Goal: Transaction & Acquisition: Purchase product/service

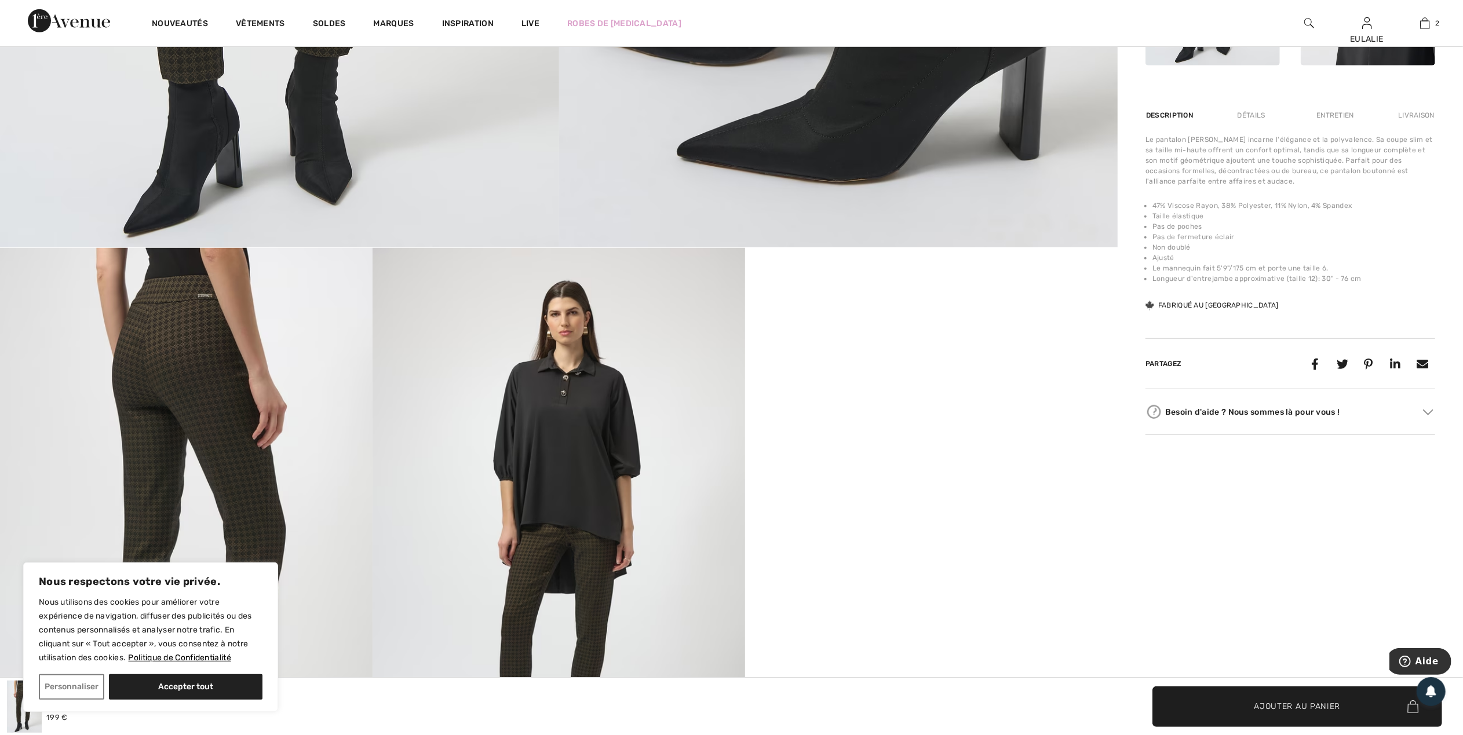
scroll to position [695, 0]
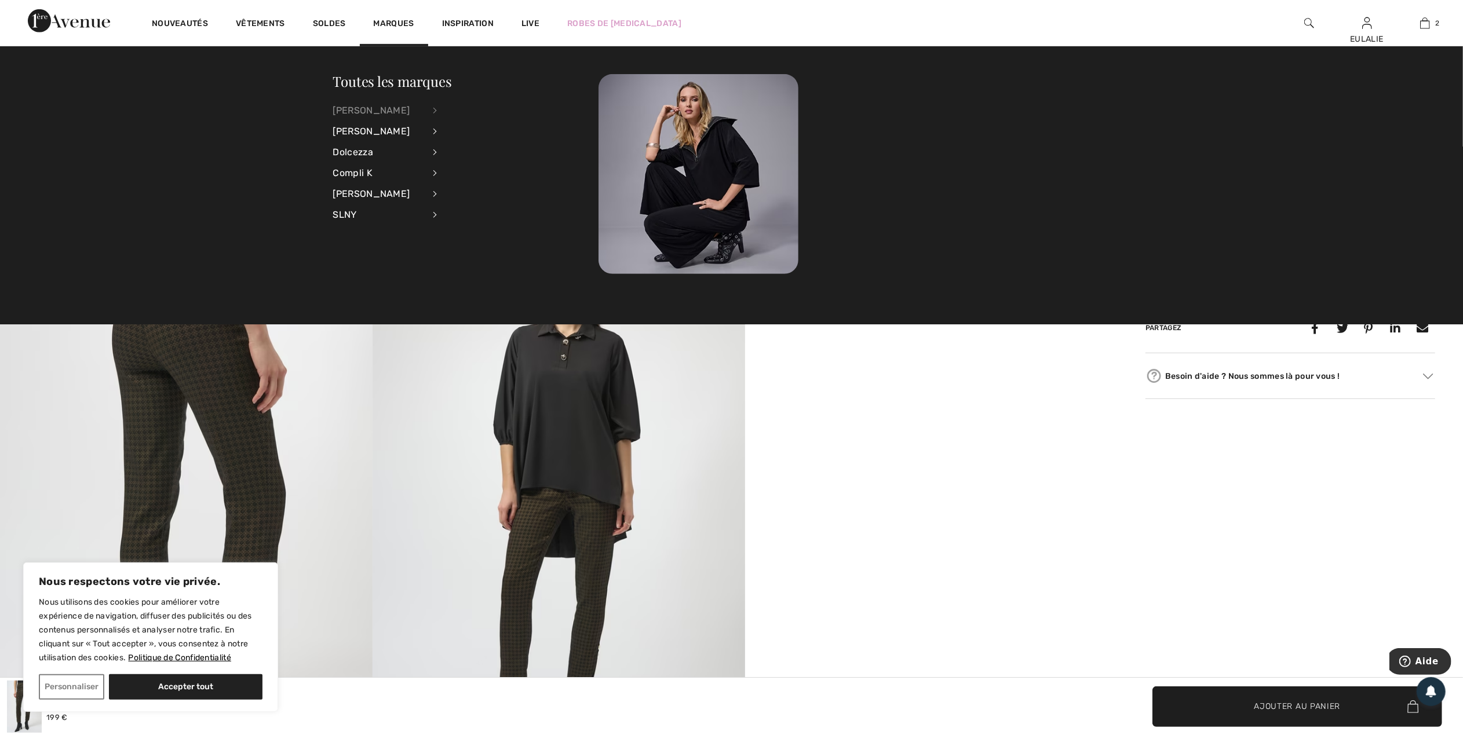
click at [390, 108] on div "[PERSON_NAME]" at bounding box center [378, 110] width 91 height 21
click at [464, 145] on link "Hauts" at bounding box center [498, 148] width 93 height 19
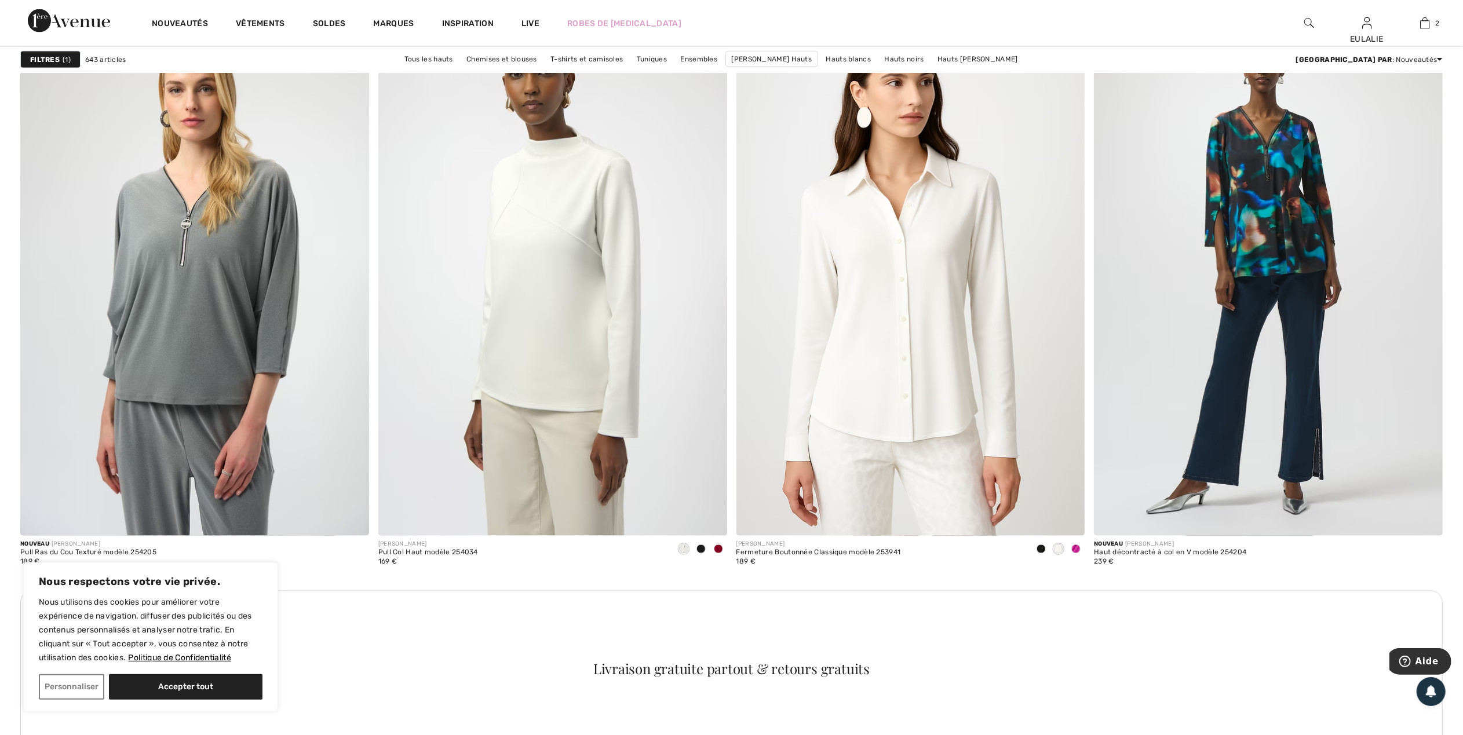
scroll to position [1934, 0]
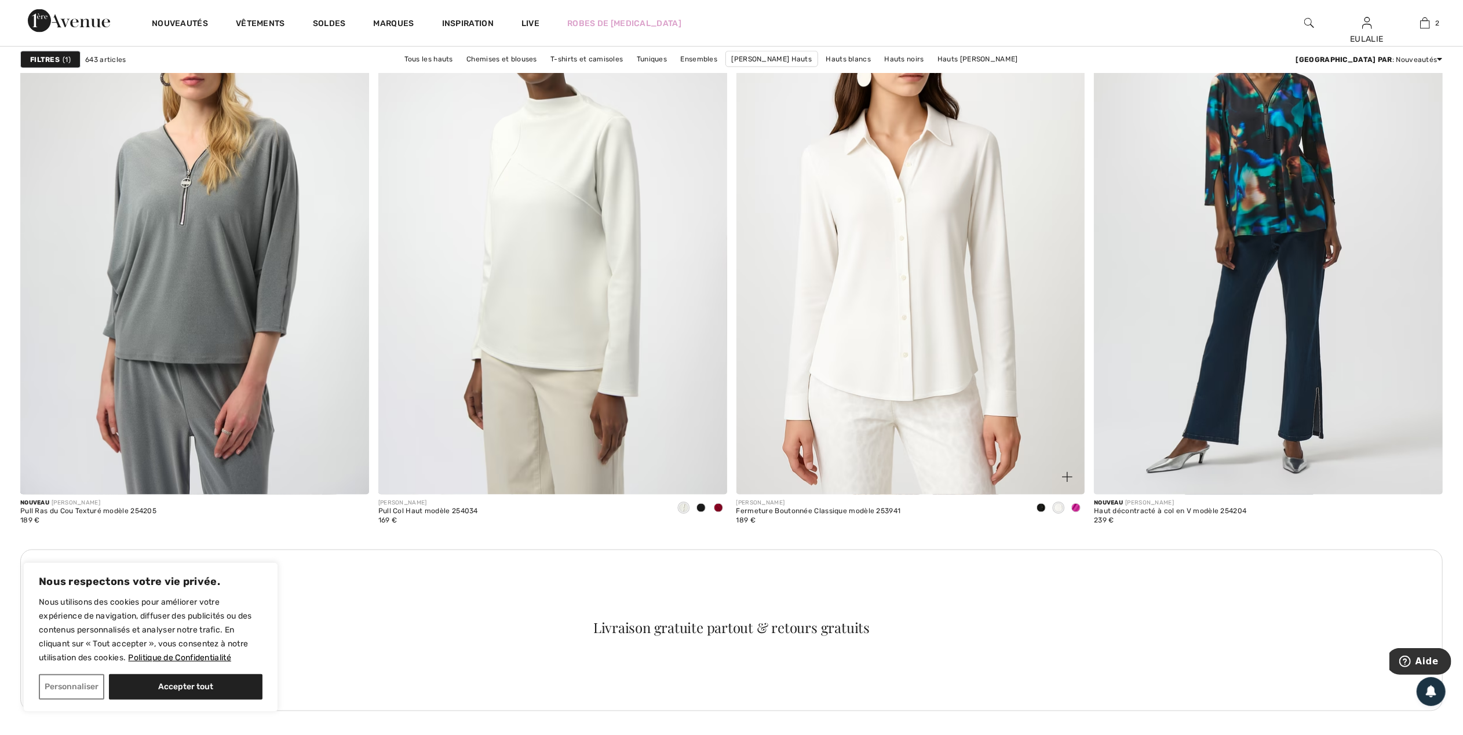
click at [1076, 505] on span at bounding box center [1076, 508] width 9 height 9
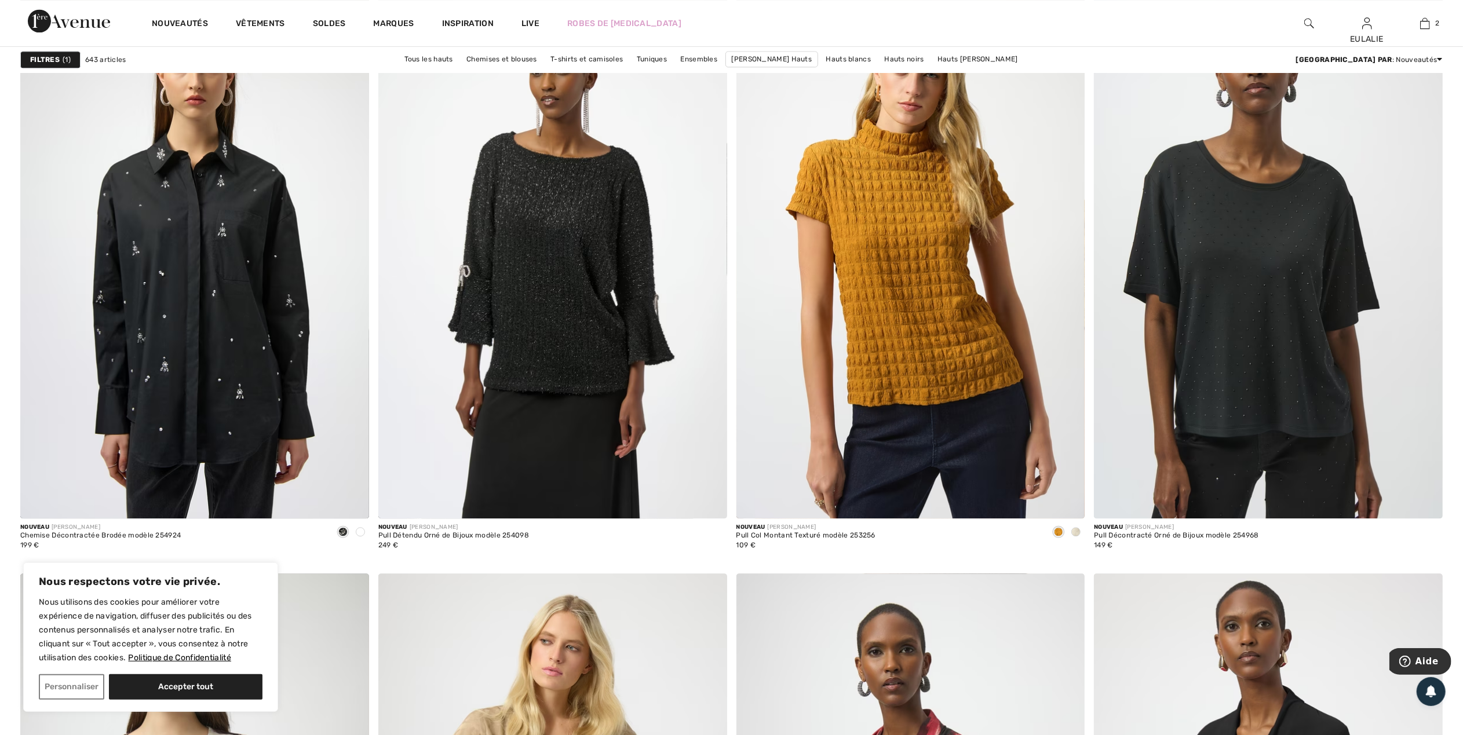
scroll to position [2722, 0]
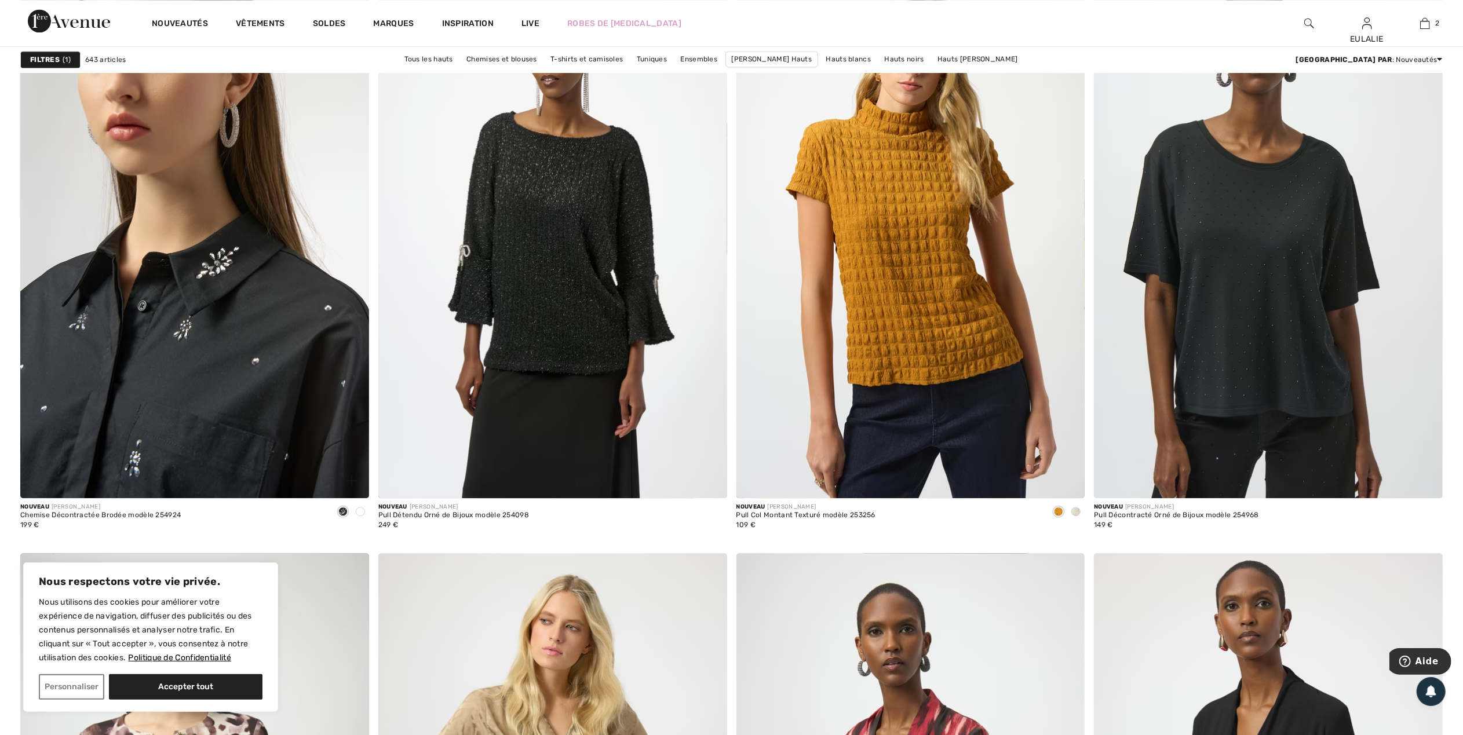
click at [235, 274] on img at bounding box center [194, 237] width 349 height 523
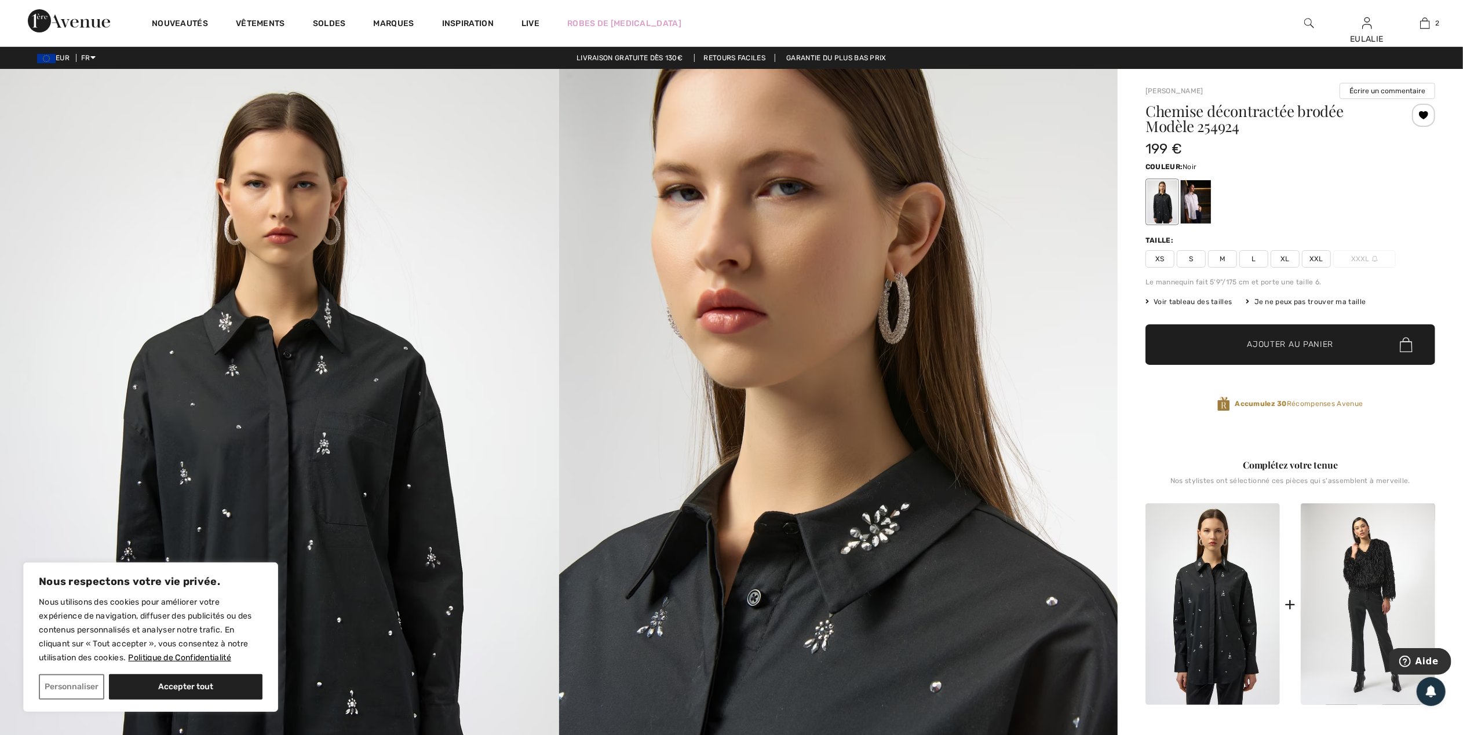
click at [254, 381] on img at bounding box center [279, 488] width 559 height 838
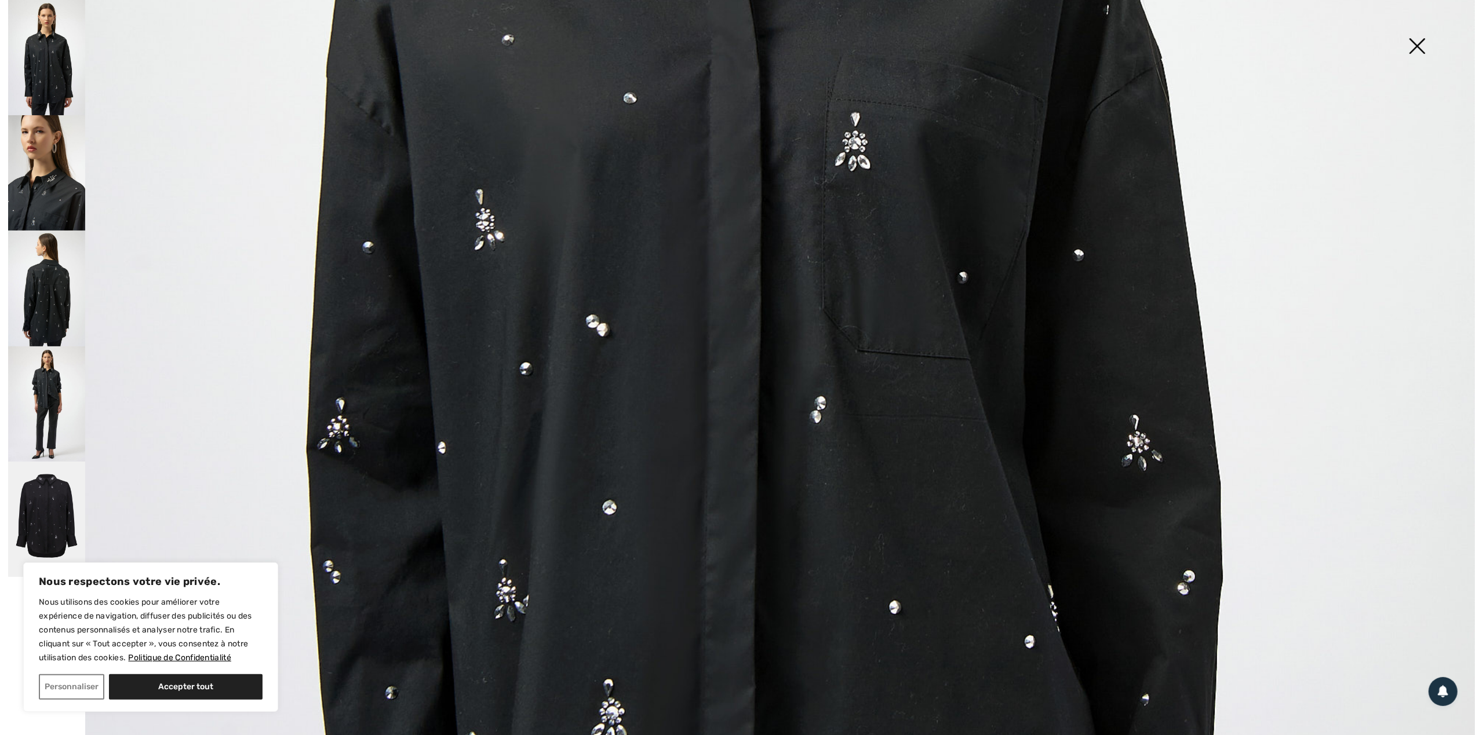
scroll to position [850, 0]
click at [26, 288] on img at bounding box center [46, 288] width 77 height 115
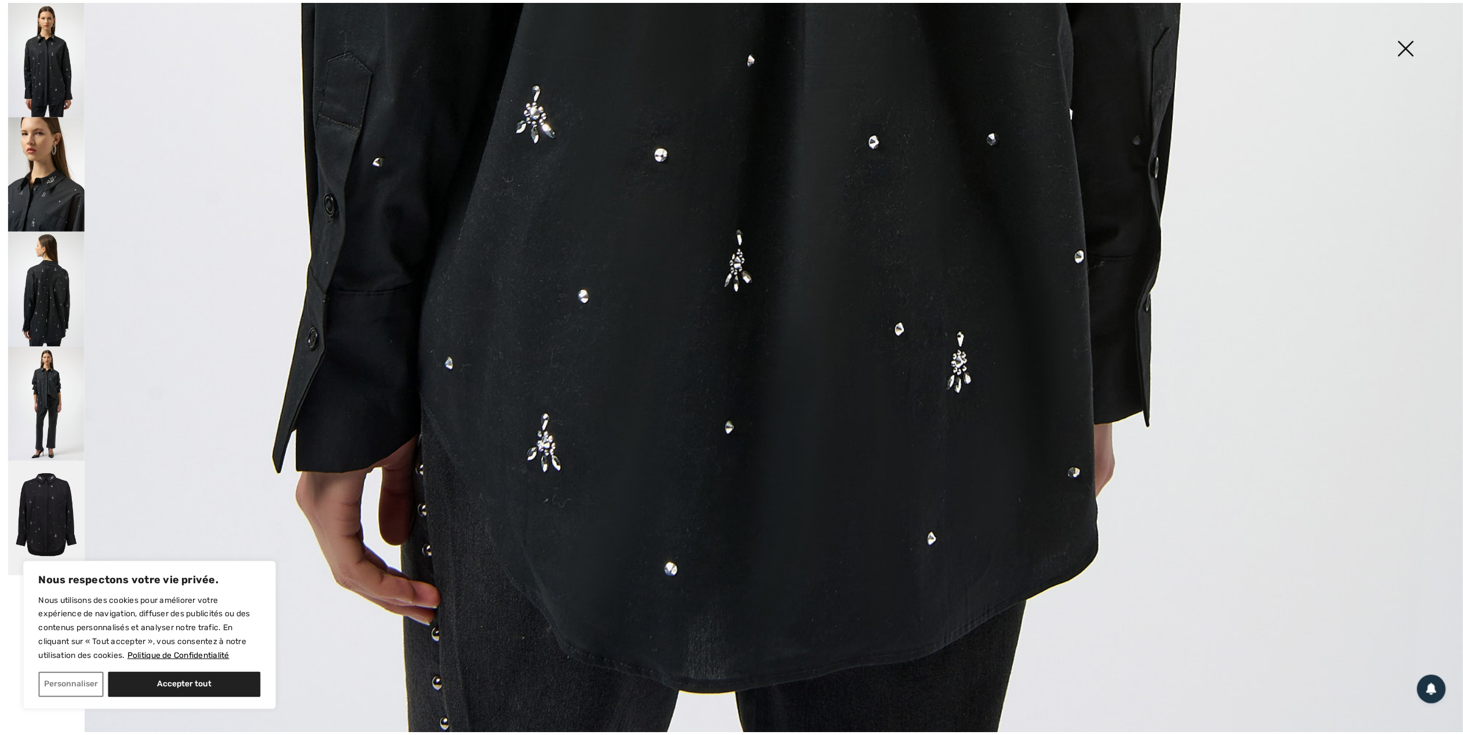
scroll to position [1457, 0]
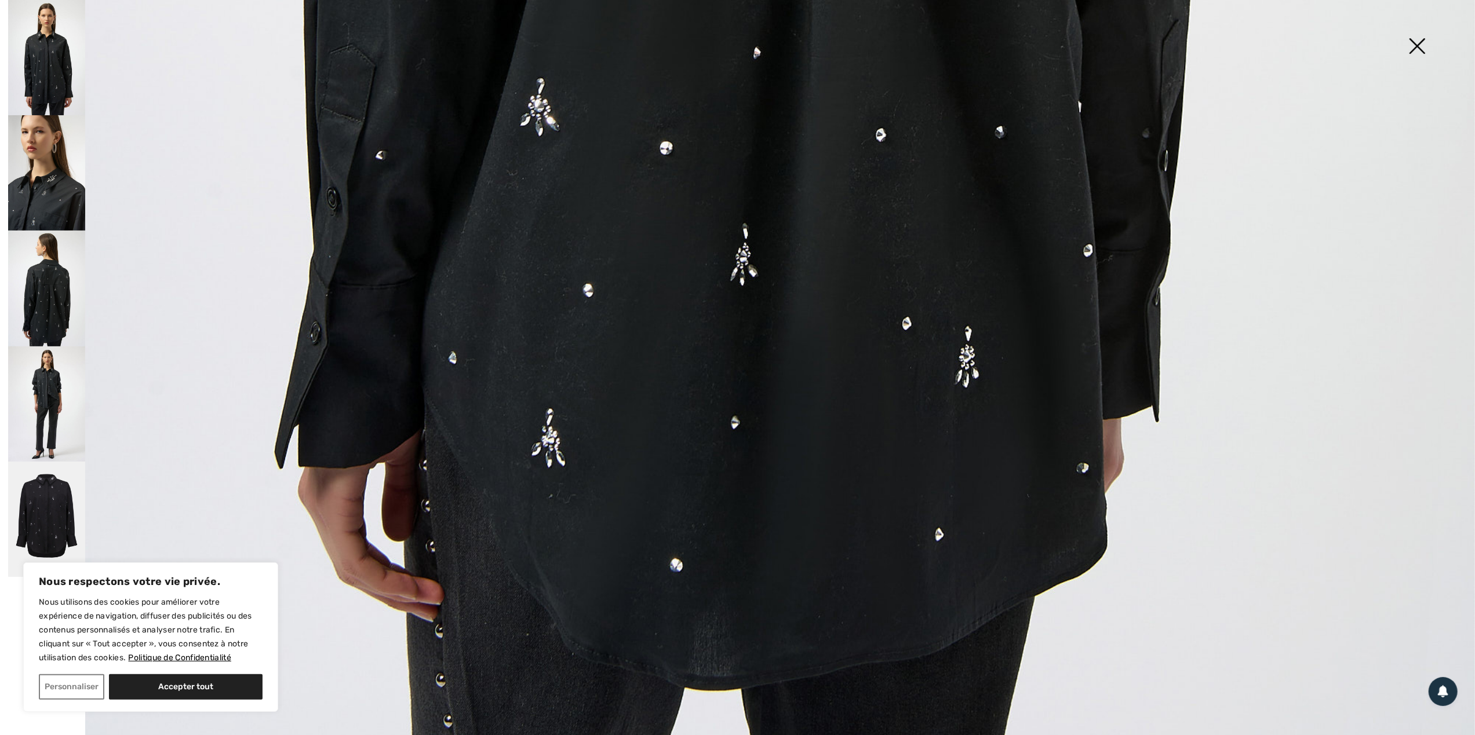
click at [1419, 48] on img at bounding box center [1417, 47] width 58 height 60
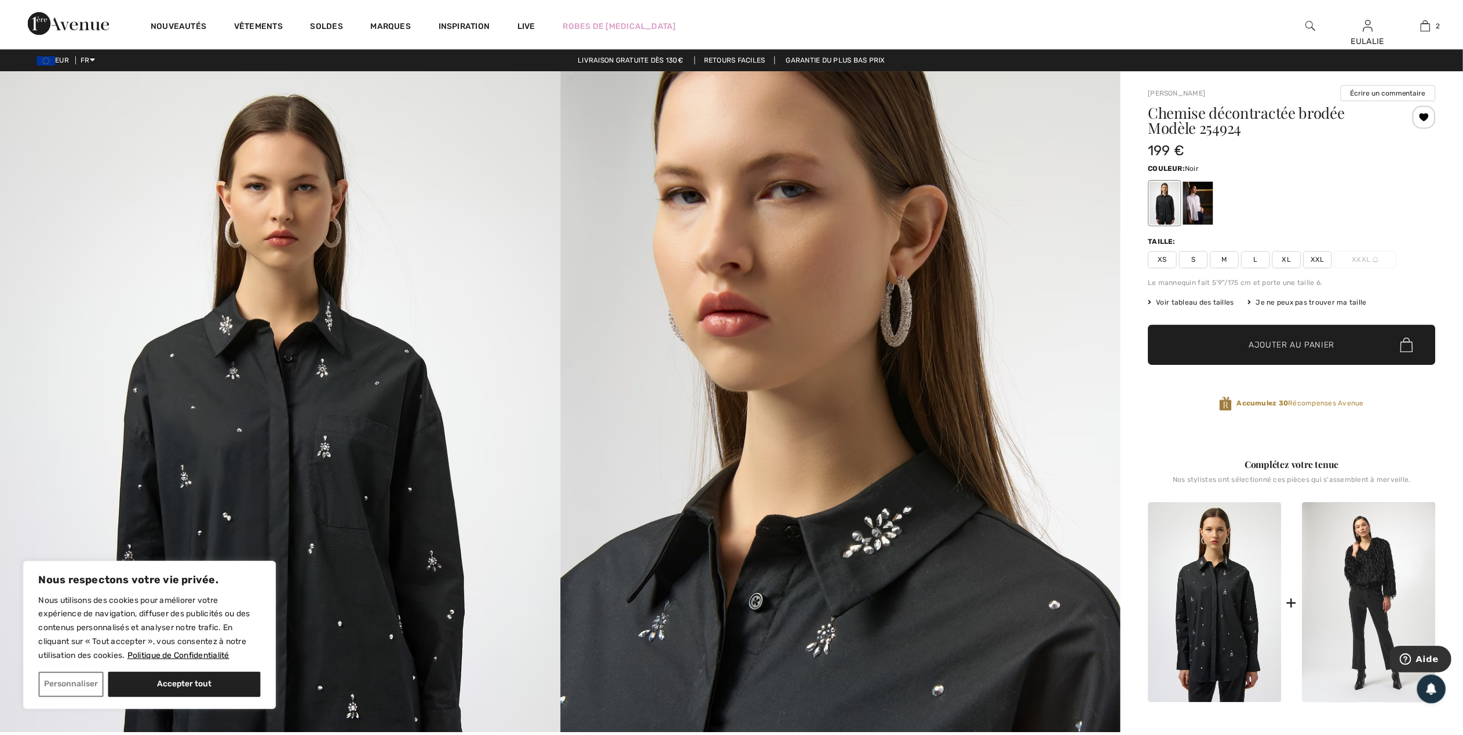
scroll to position [1440, 0]
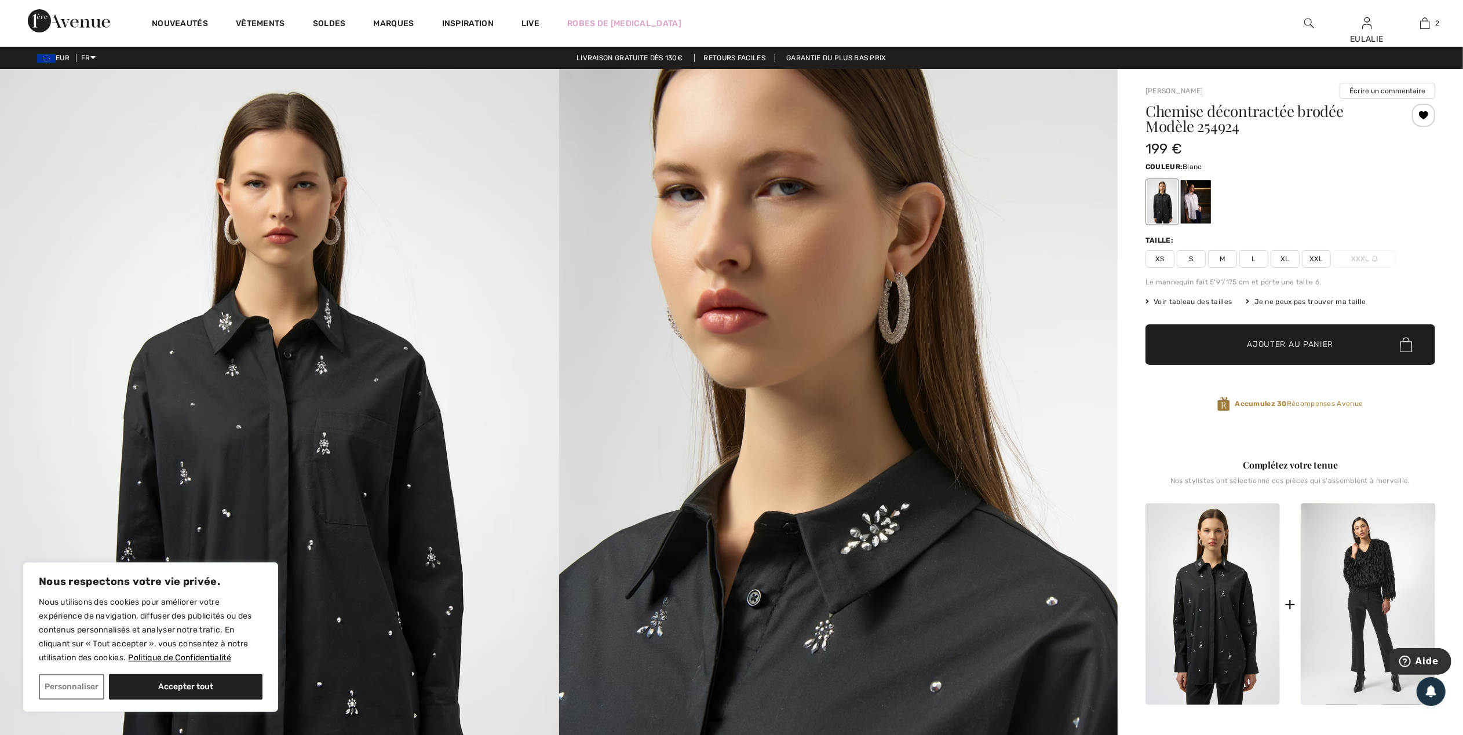
click at [1192, 193] on div at bounding box center [1196, 201] width 30 height 43
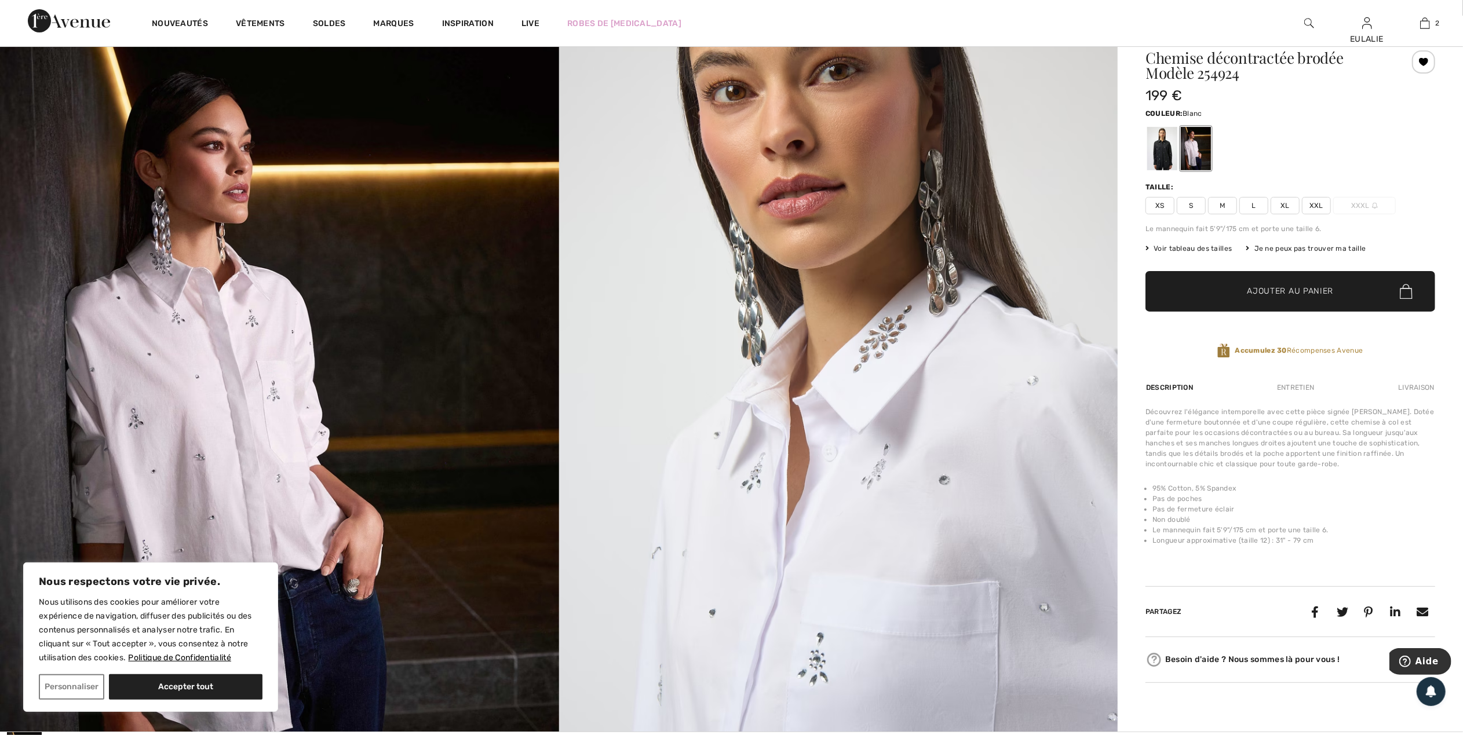
scroll to position [0, 0]
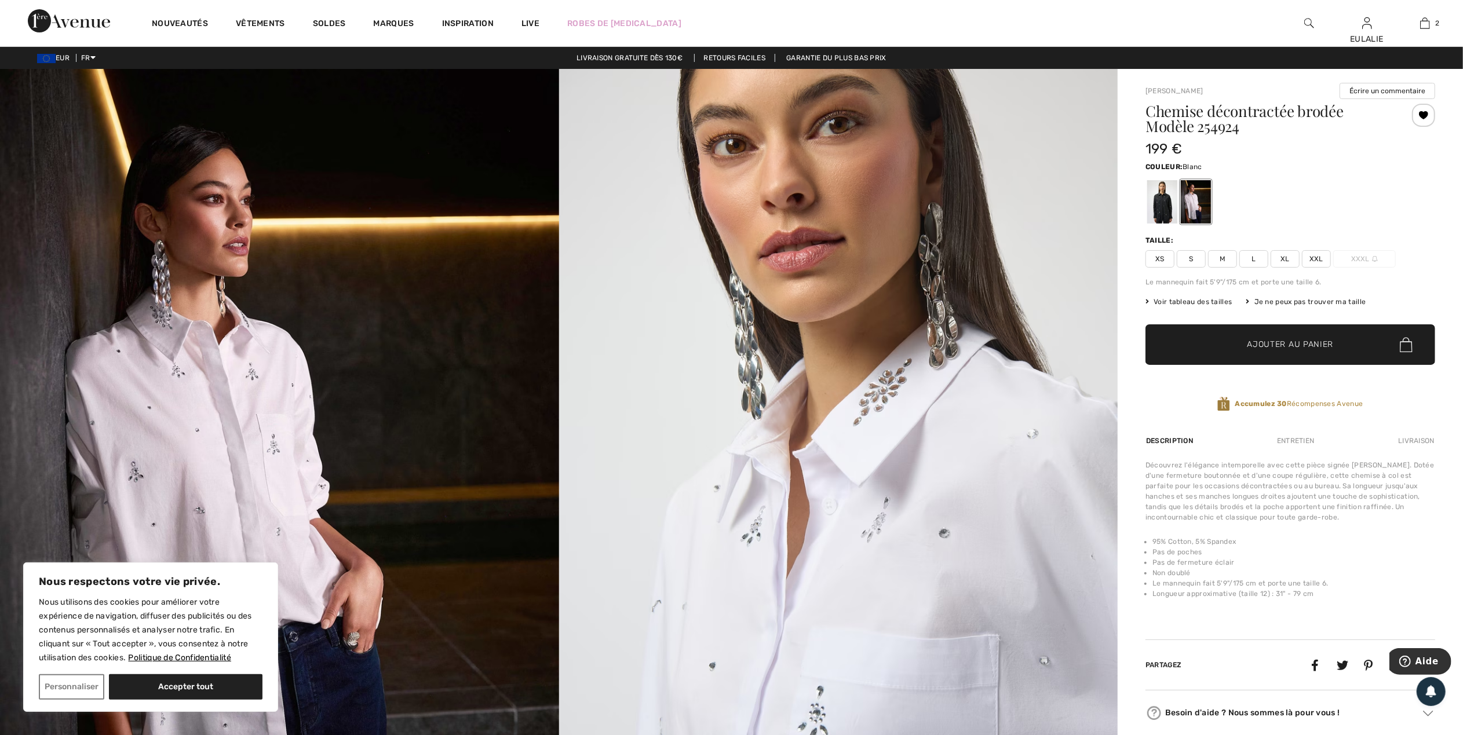
click at [1257, 257] on span "L" at bounding box center [1254, 258] width 29 height 17
click at [1283, 343] on span "Ajouter au panier" at bounding box center [1291, 345] width 86 height 12
click at [159, 323] on img at bounding box center [279, 488] width 559 height 839
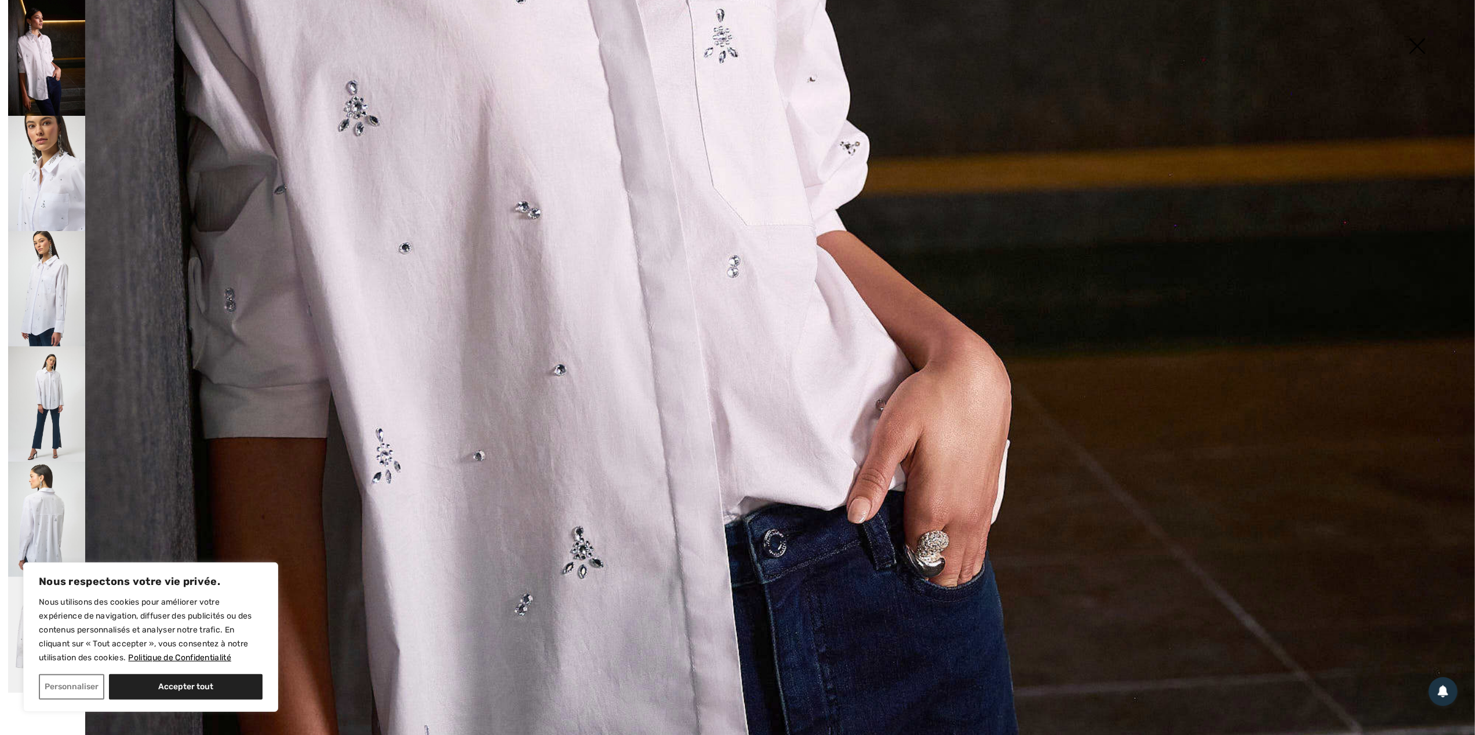
scroll to position [668, 0]
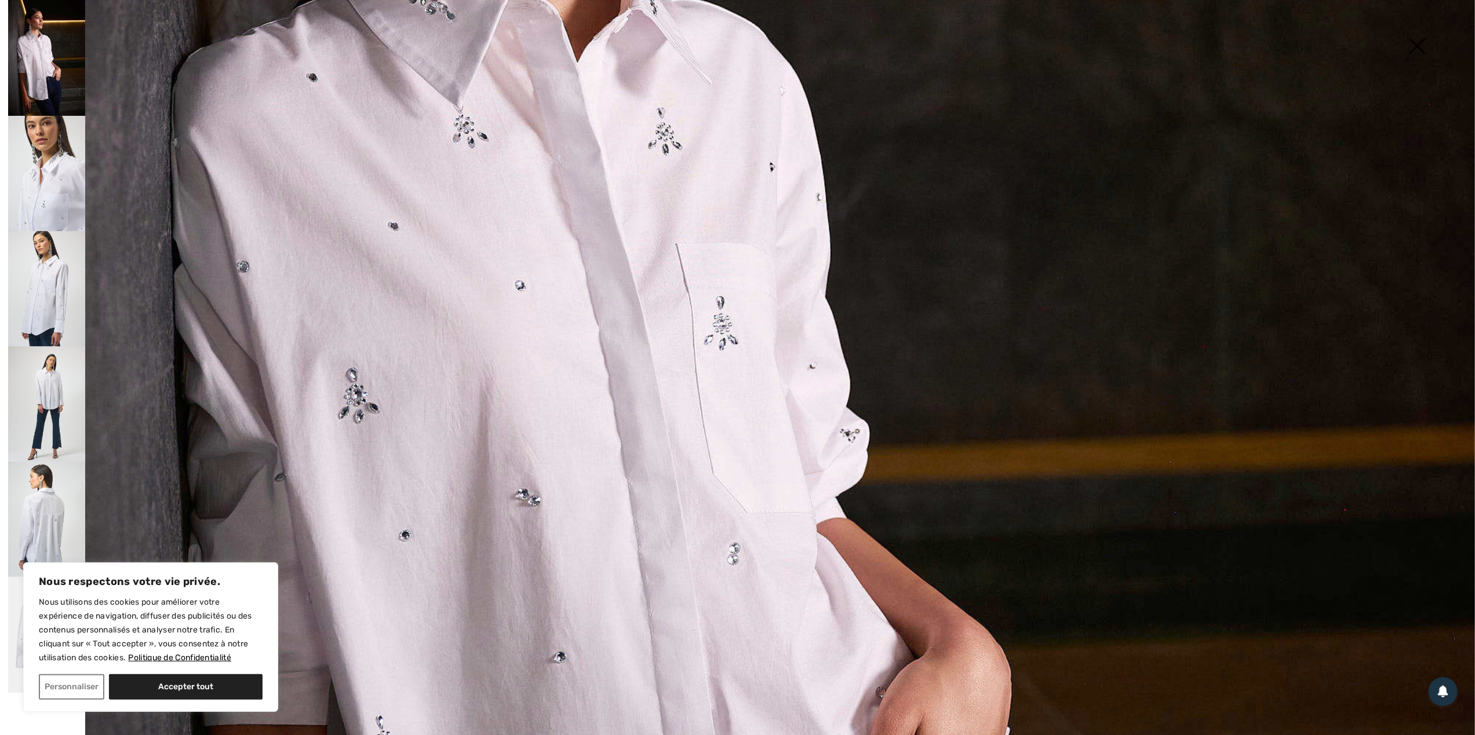
click at [41, 168] on img at bounding box center [46, 173] width 77 height 115
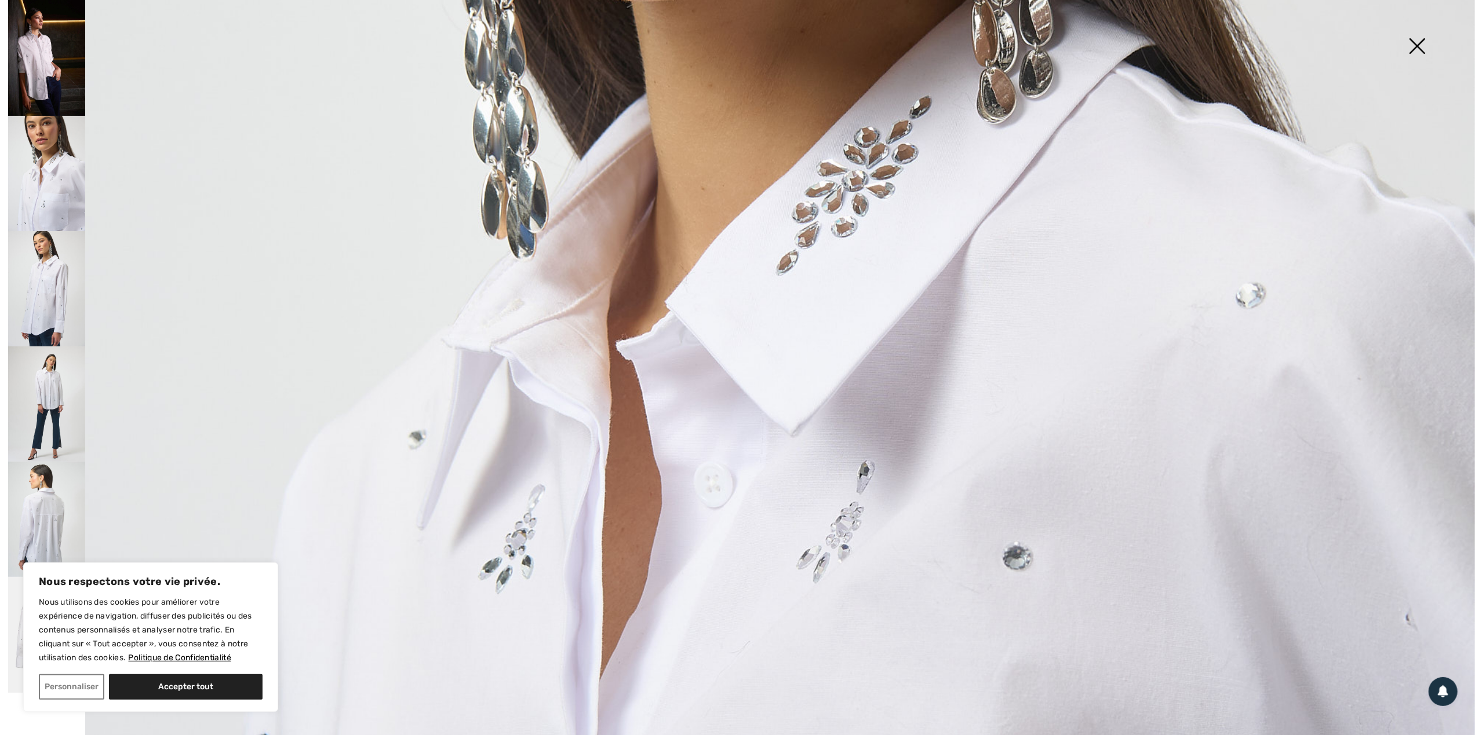
click at [42, 508] on img at bounding box center [46, 519] width 77 height 115
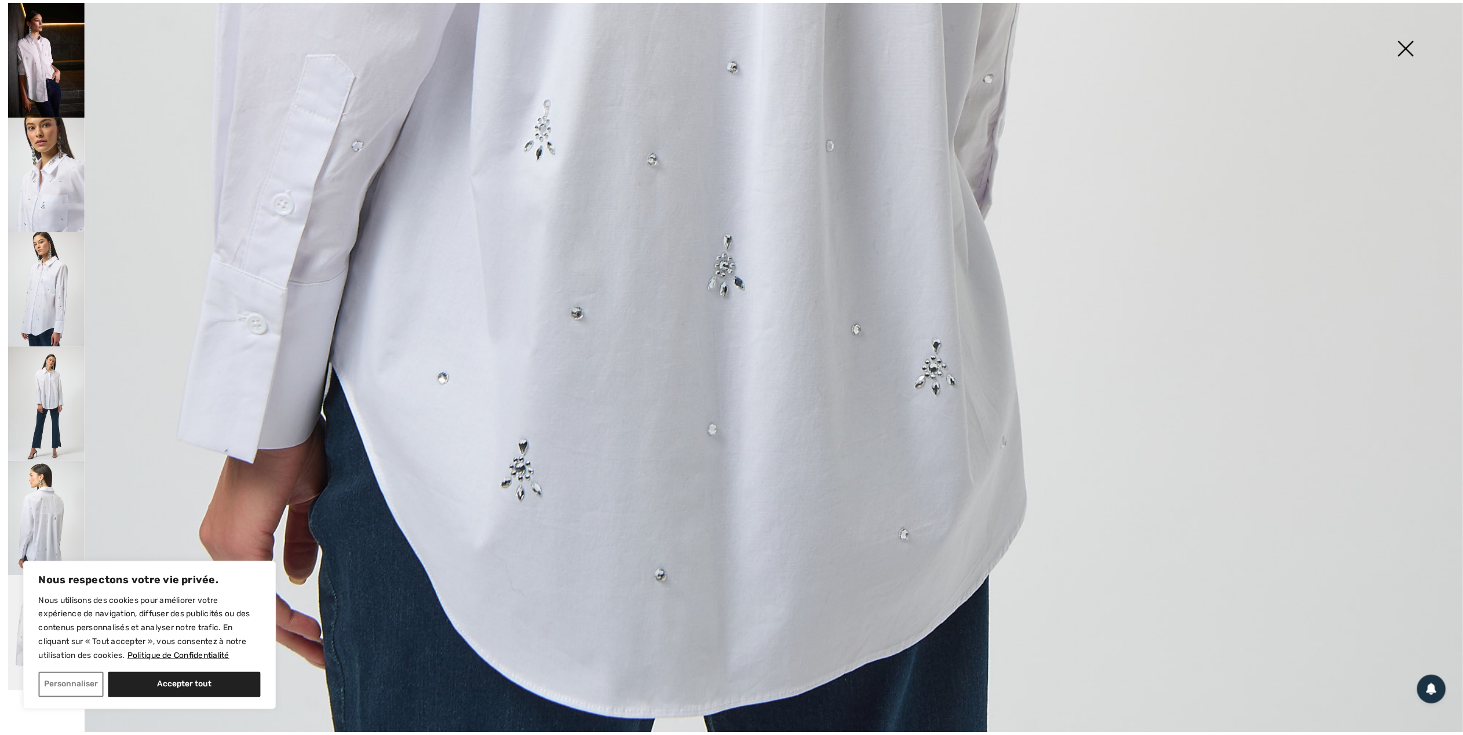
scroll to position [1440, 0]
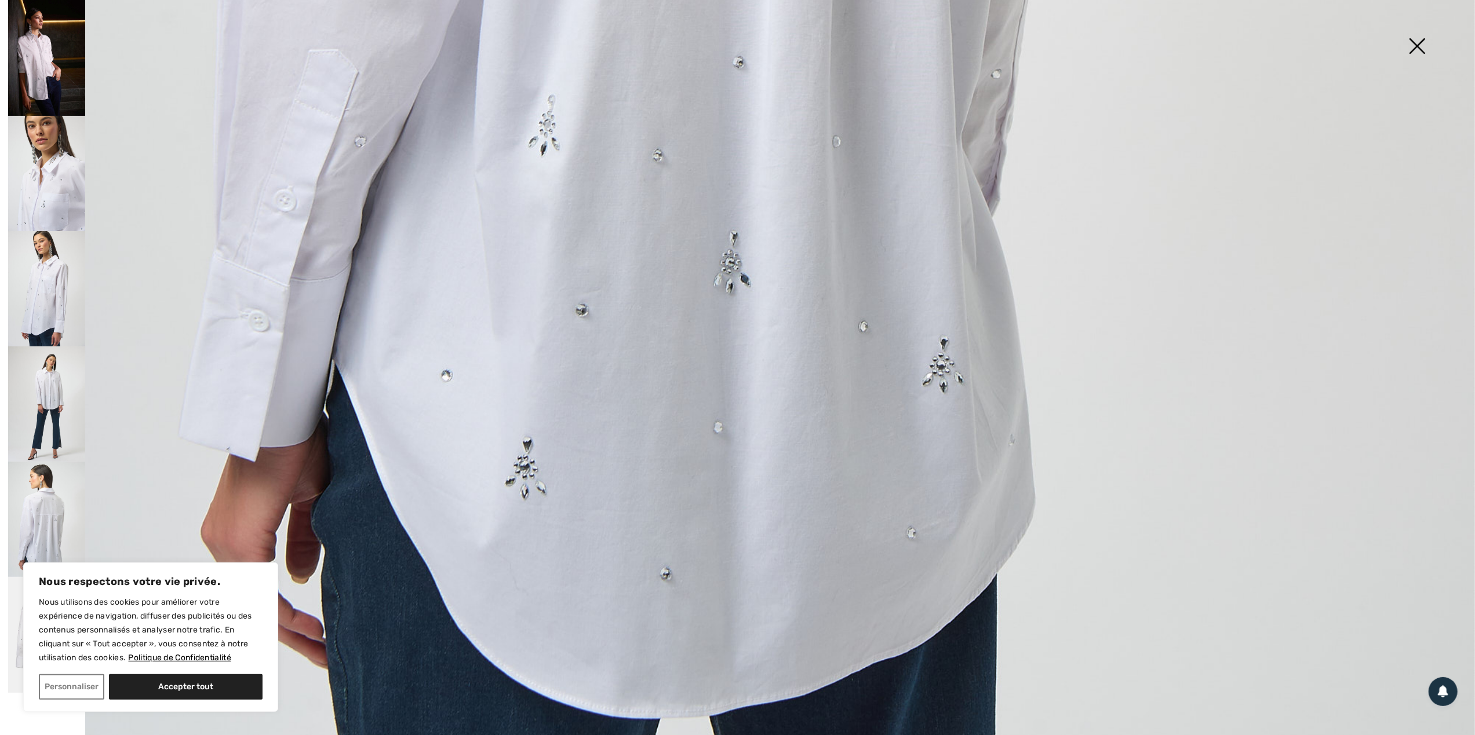
click at [1420, 45] on img at bounding box center [1417, 47] width 58 height 60
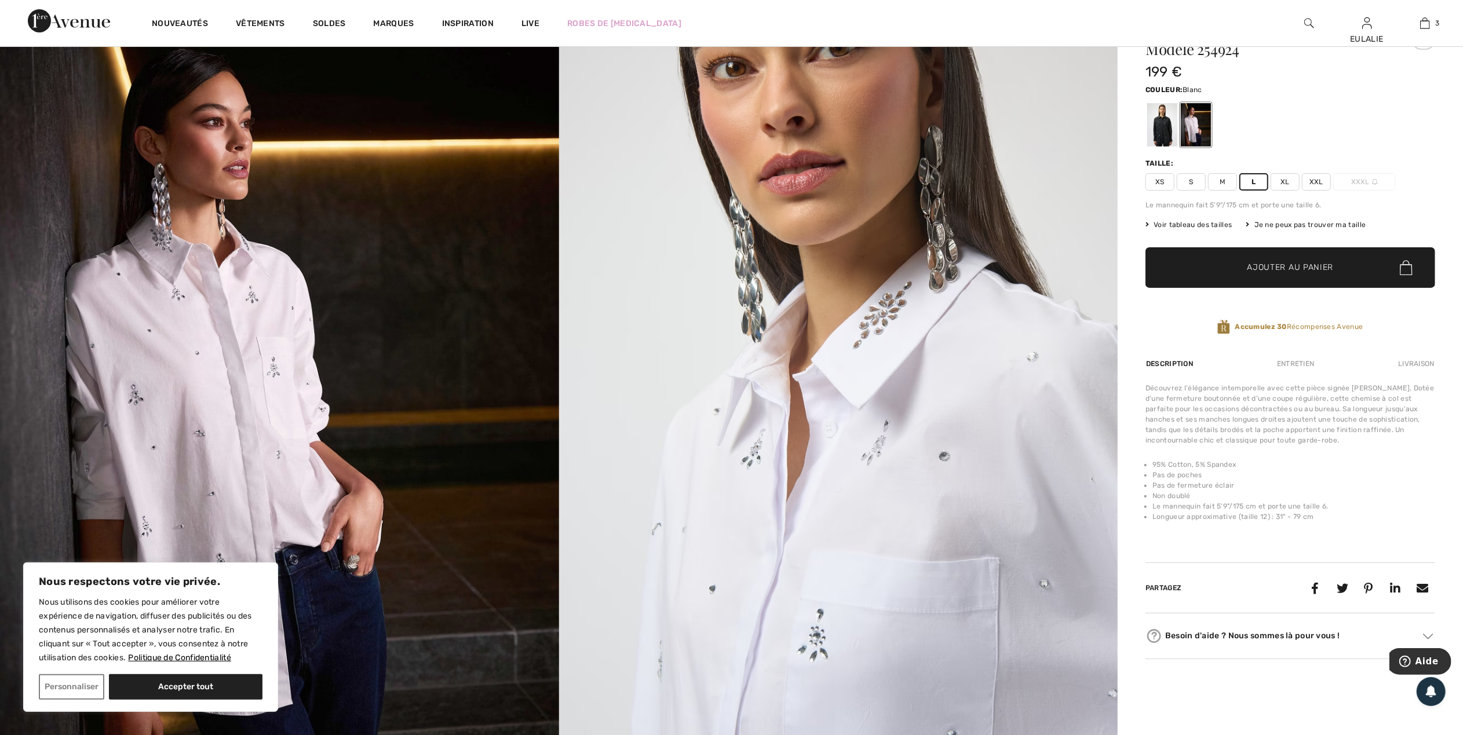
scroll to position [0, 0]
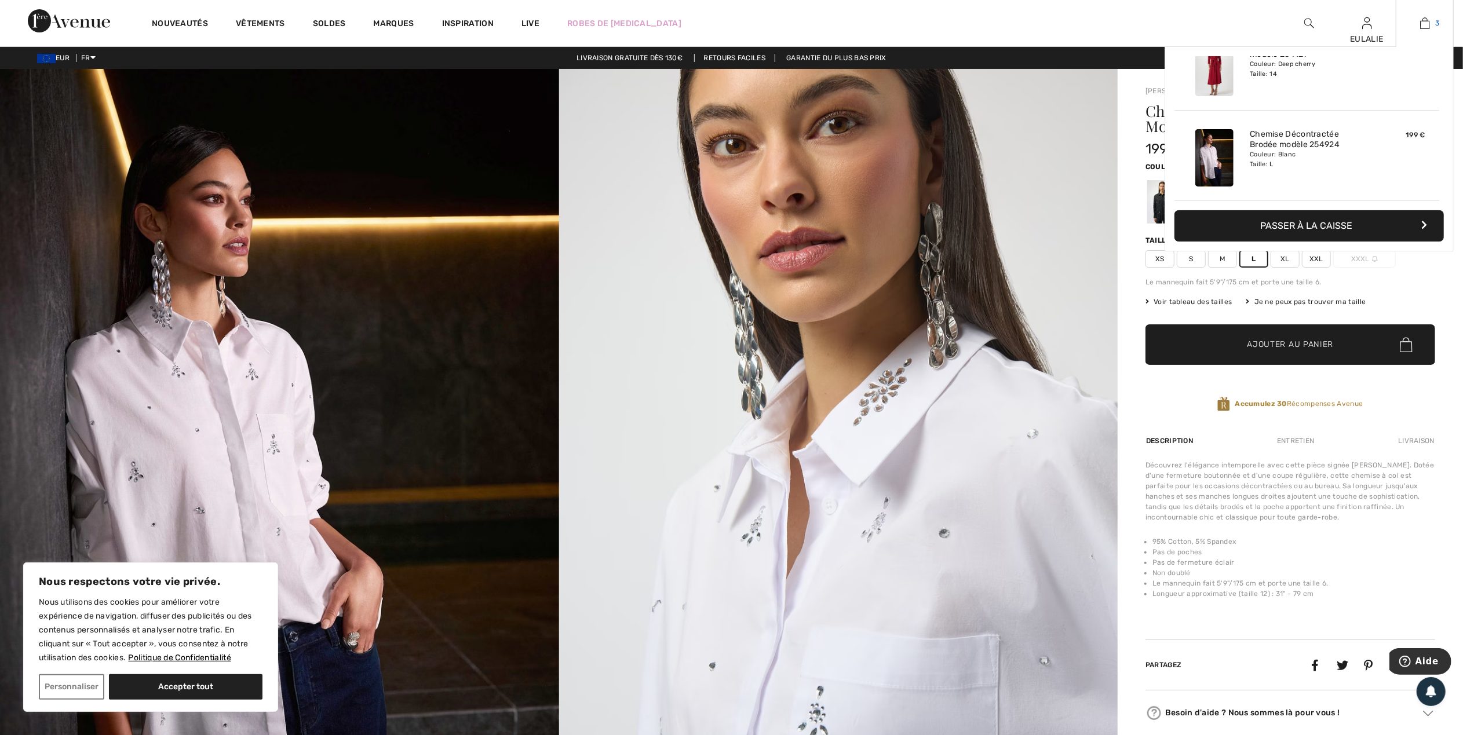
click at [1429, 23] on img at bounding box center [1426, 23] width 10 height 14
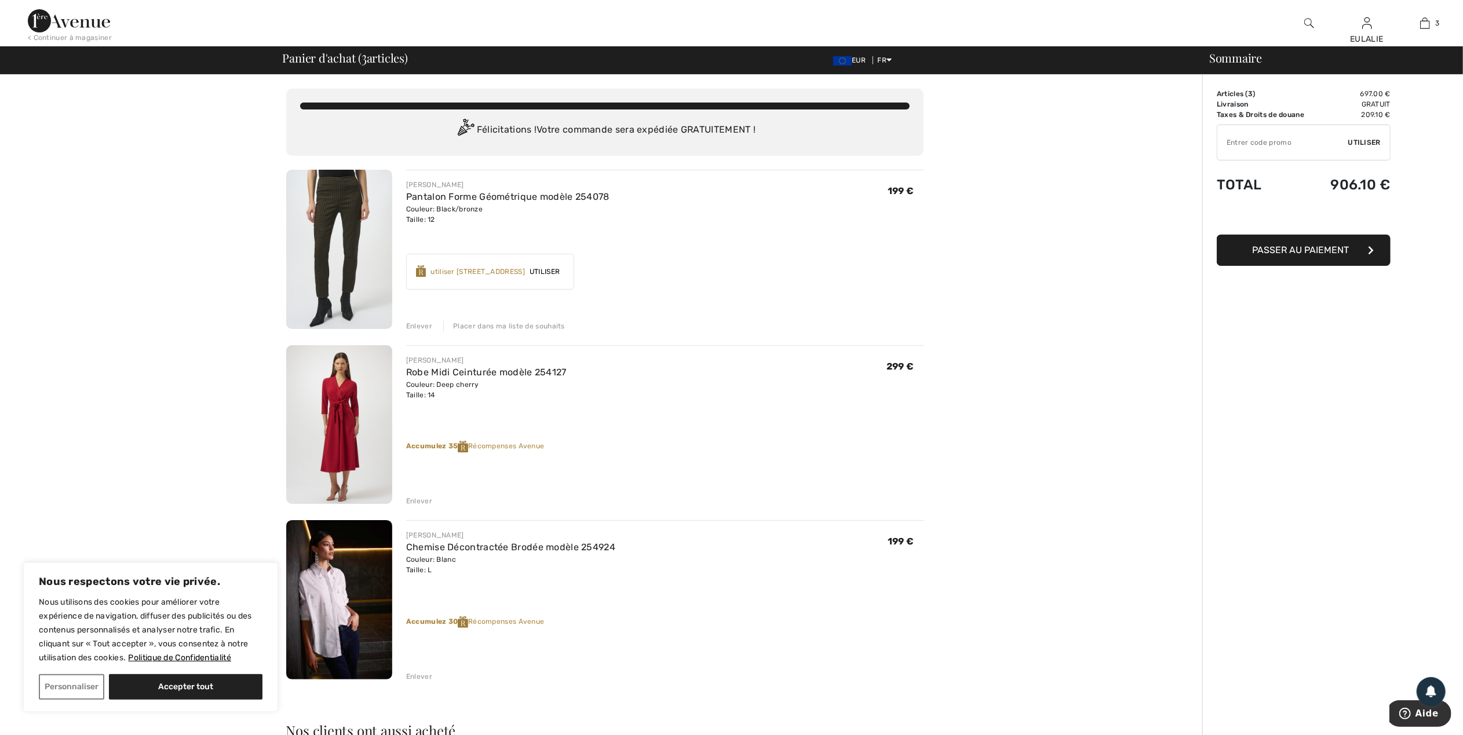
click at [352, 392] on img at bounding box center [339, 424] width 106 height 159
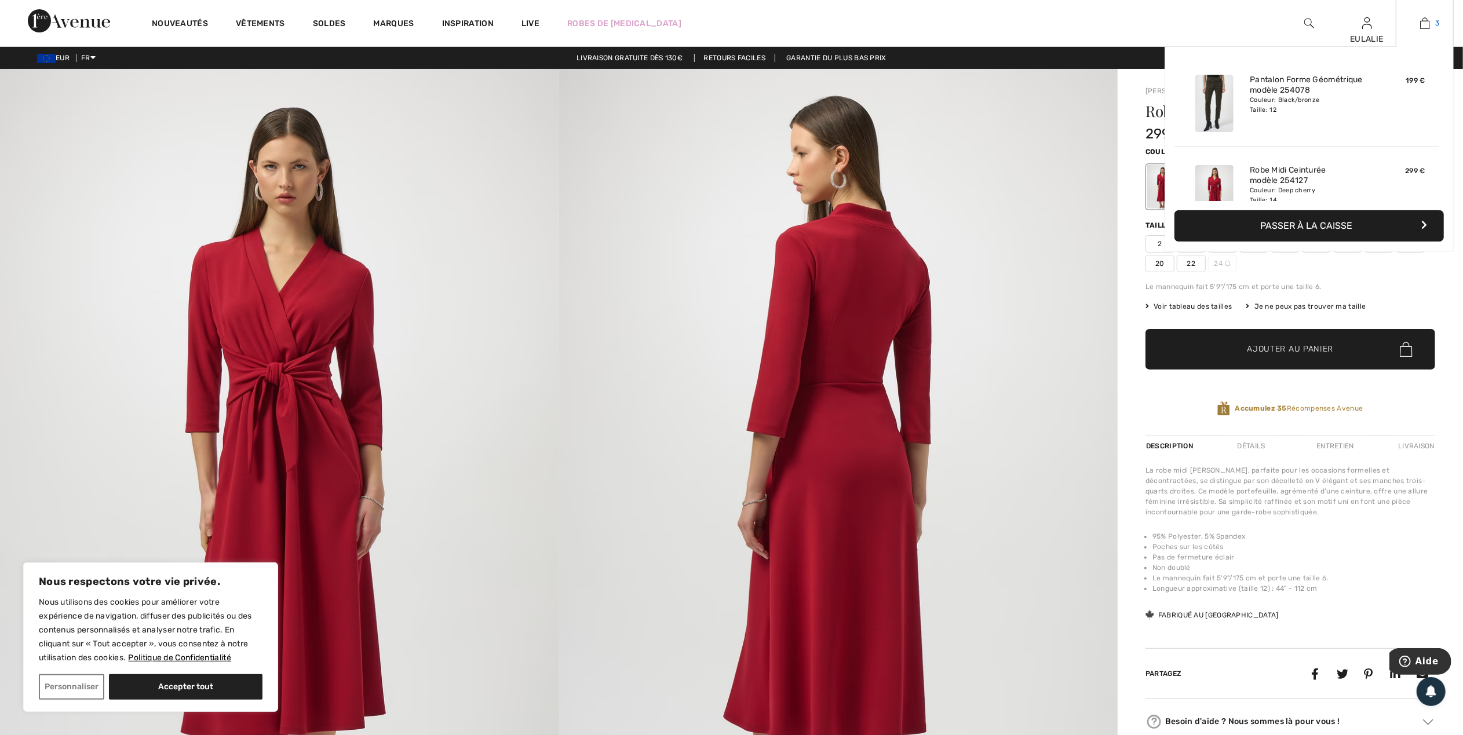
click at [1428, 22] on img at bounding box center [1426, 23] width 10 height 14
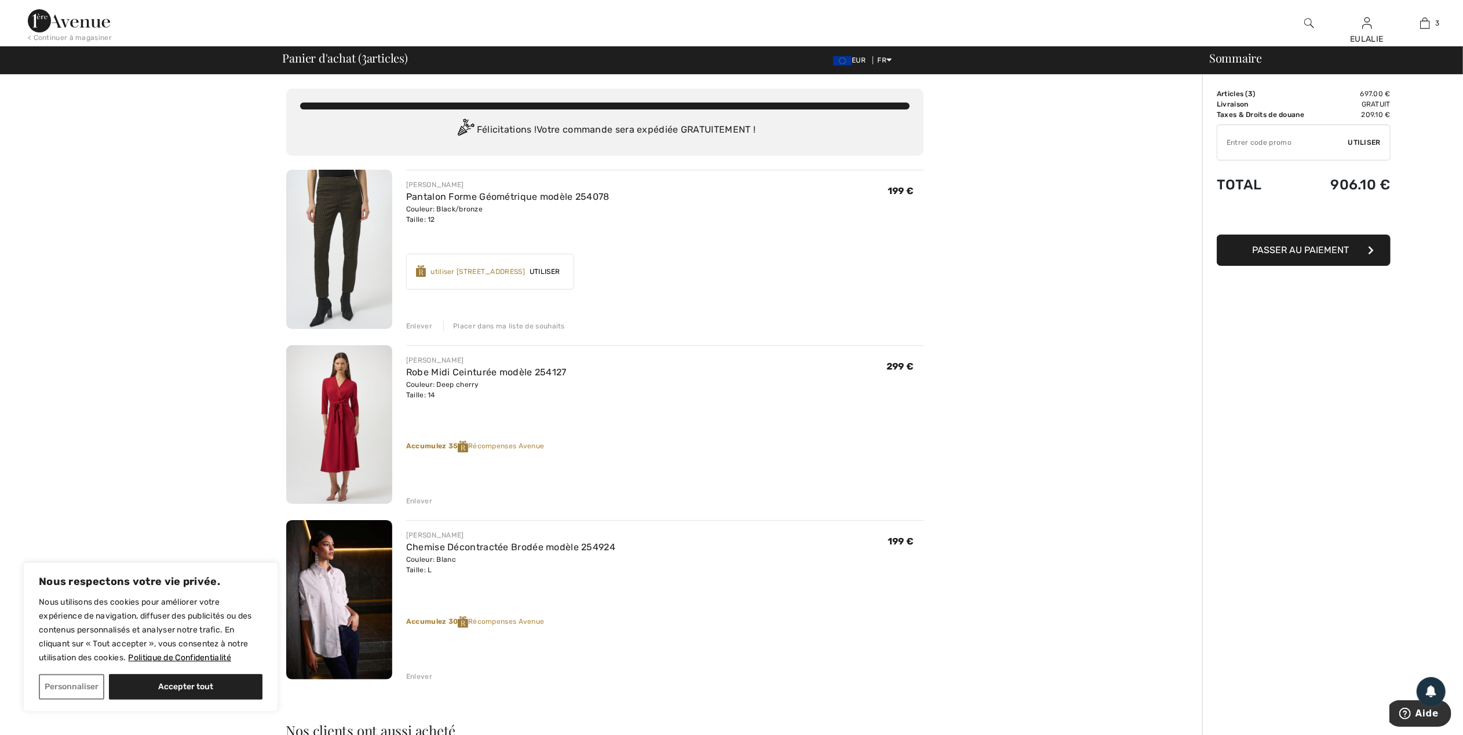
click at [334, 202] on img at bounding box center [339, 249] width 106 height 159
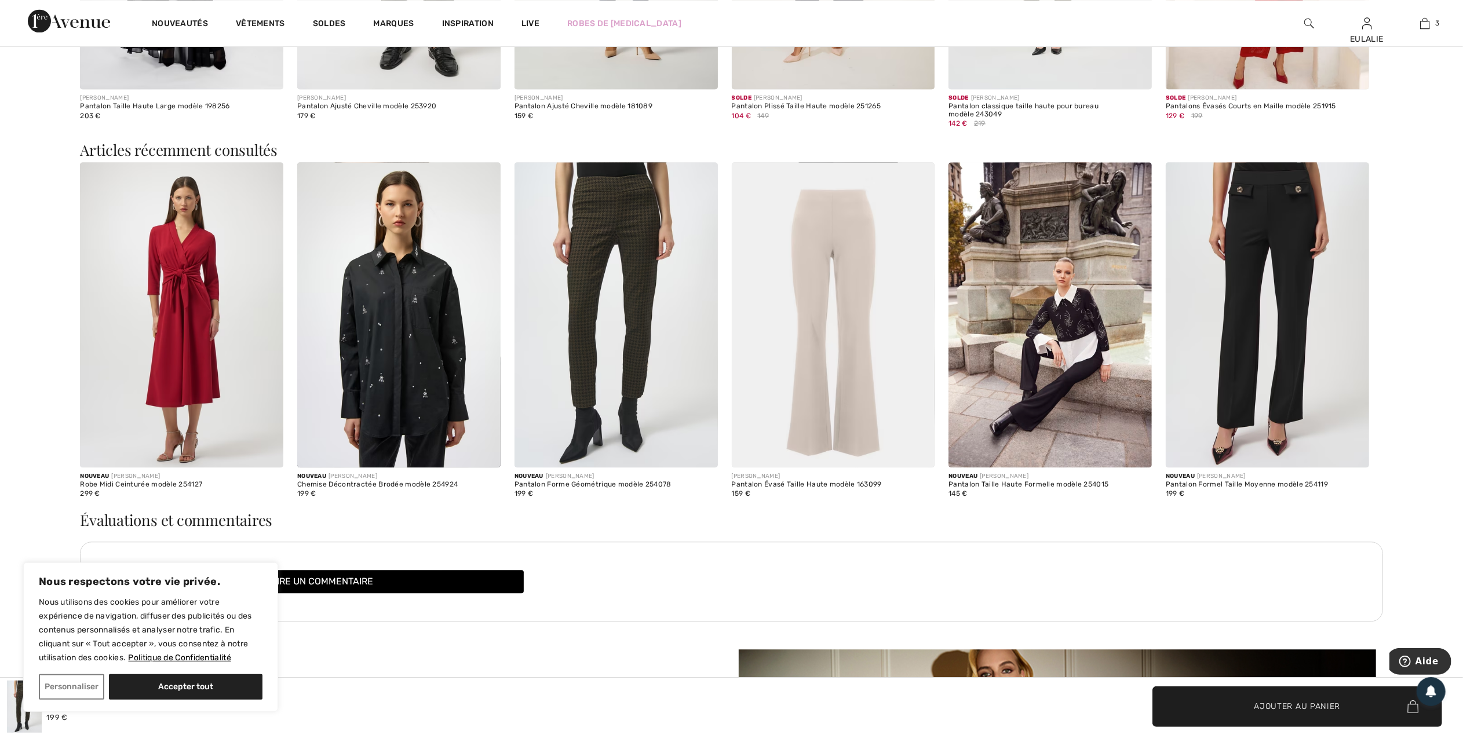
scroll to position [2515, 0]
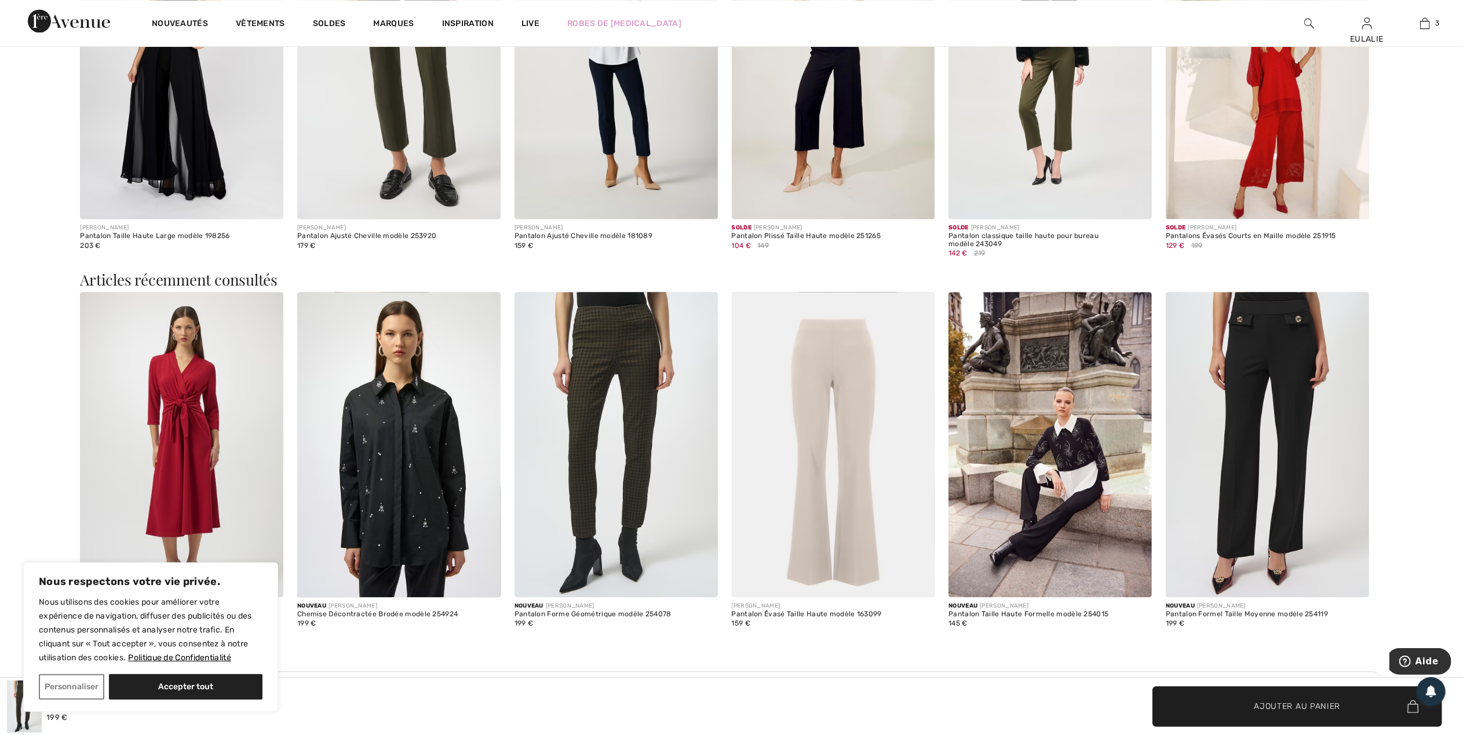
click at [412, 409] on img at bounding box center [398, 444] width 203 height 305
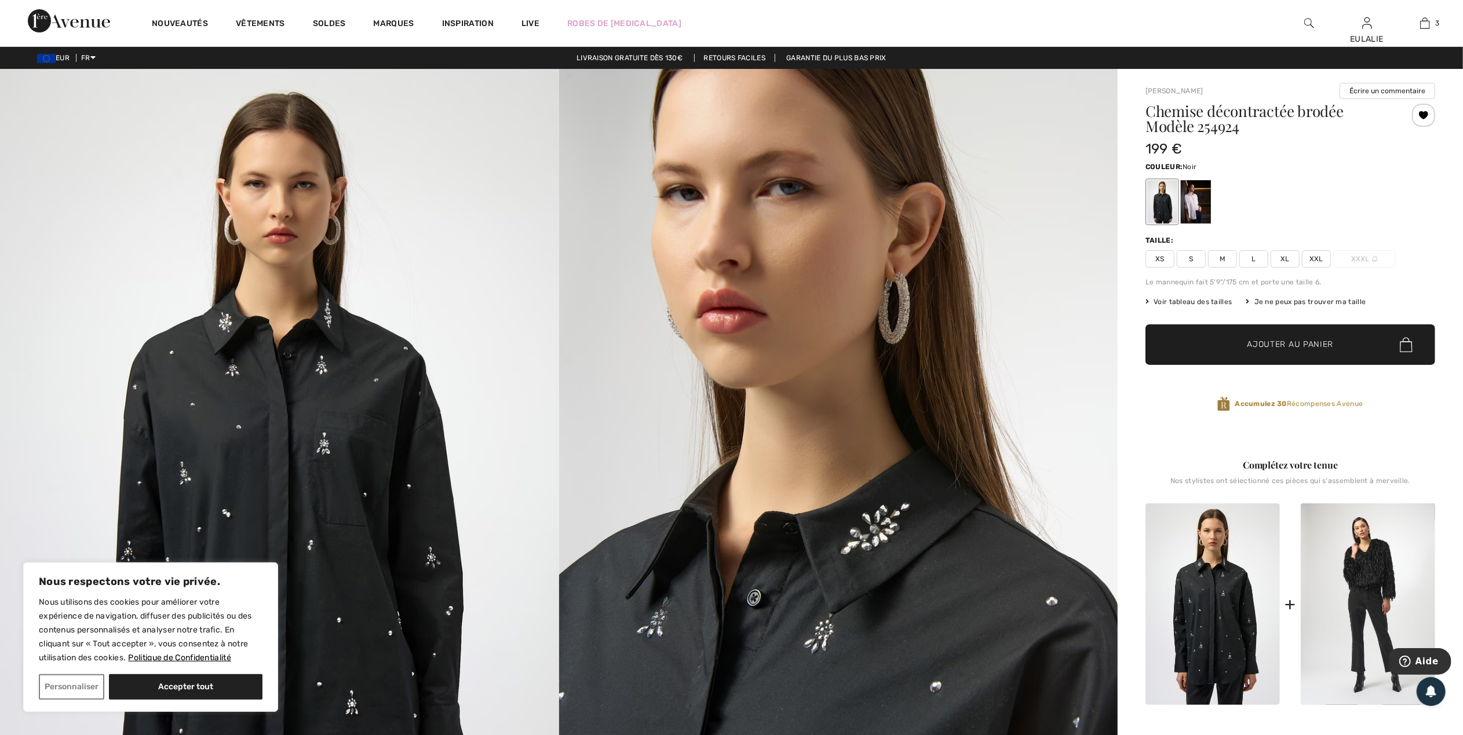
click at [332, 423] on img at bounding box center [279, 488] width 559 height 838
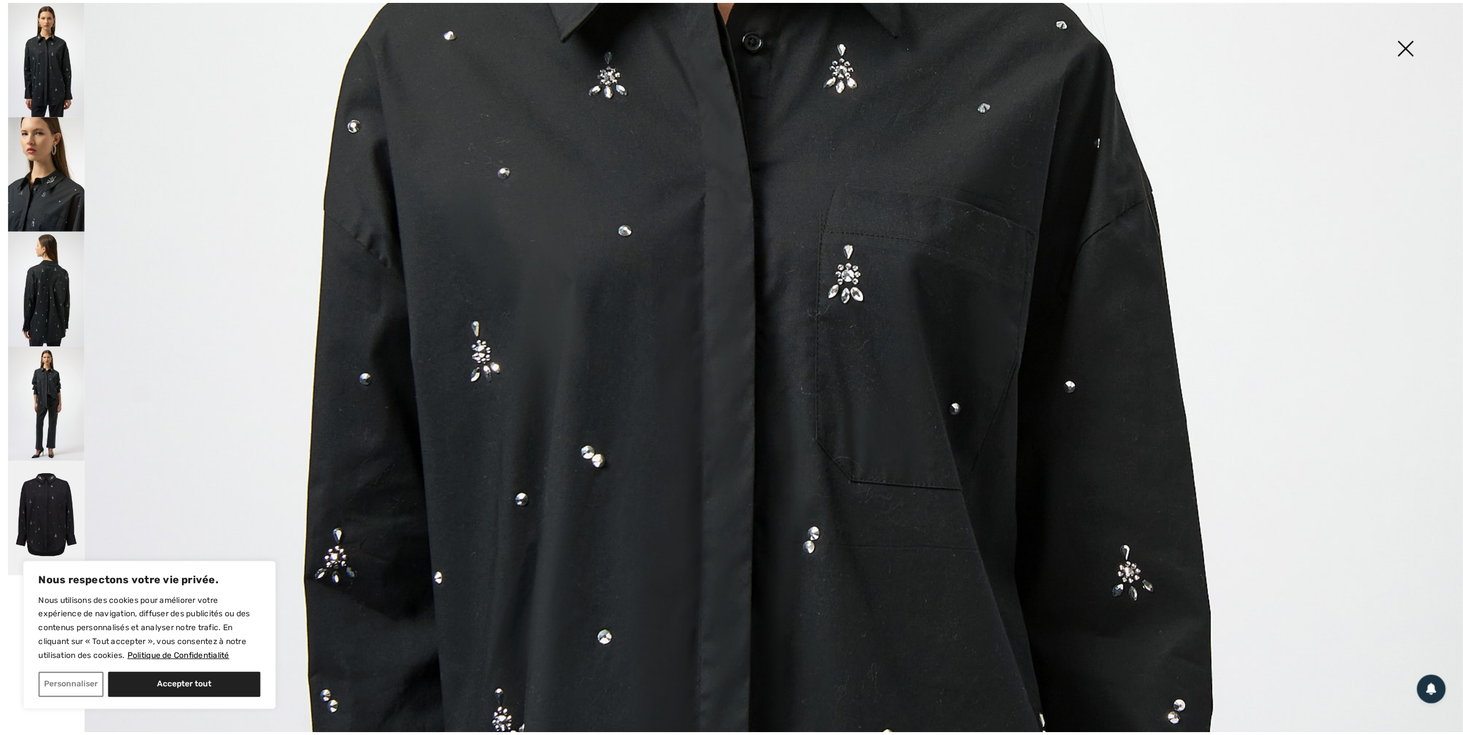
scroll to position [773, 0]
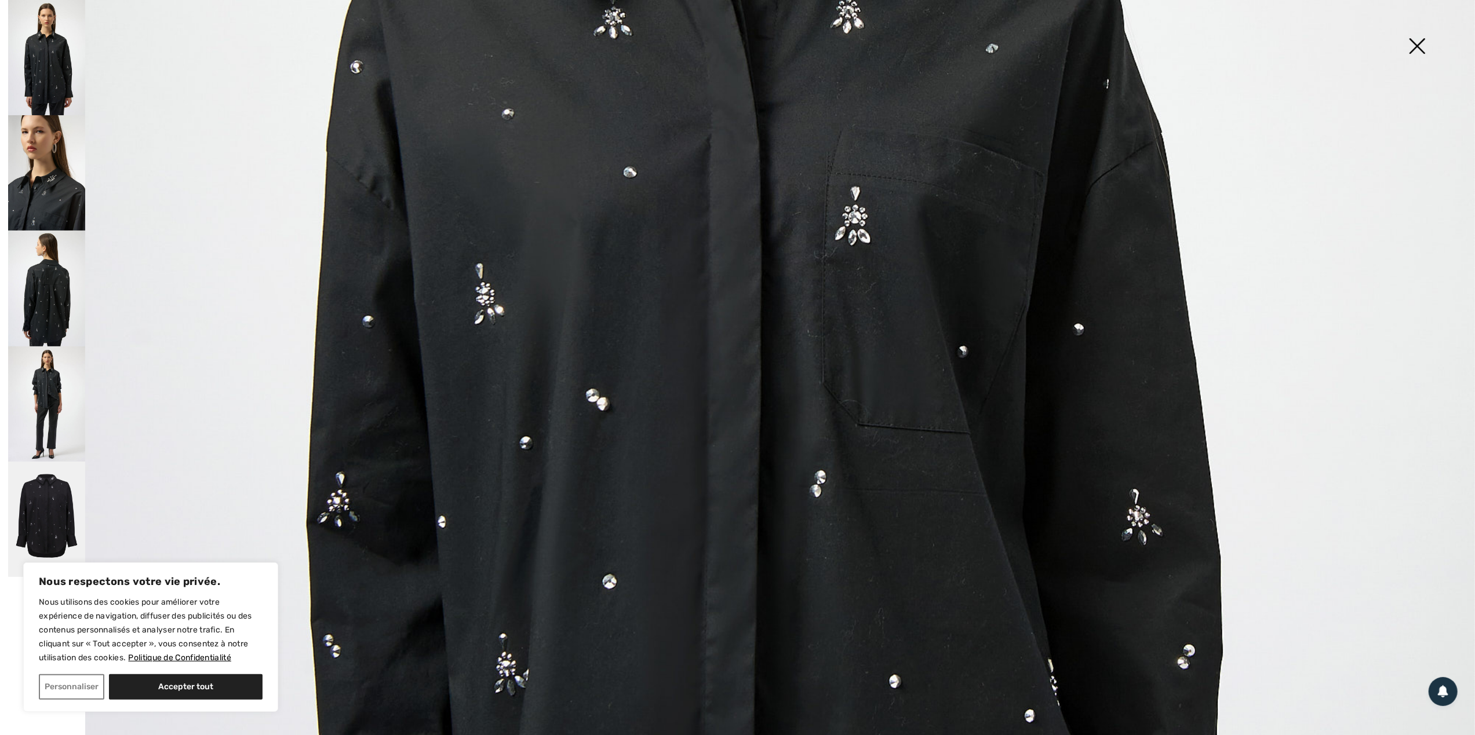
click at [1411, 38] on img at bounding box center [1417, 47] width 58 height 60
